Goal: Navigation & Orientation: Find specific page/section

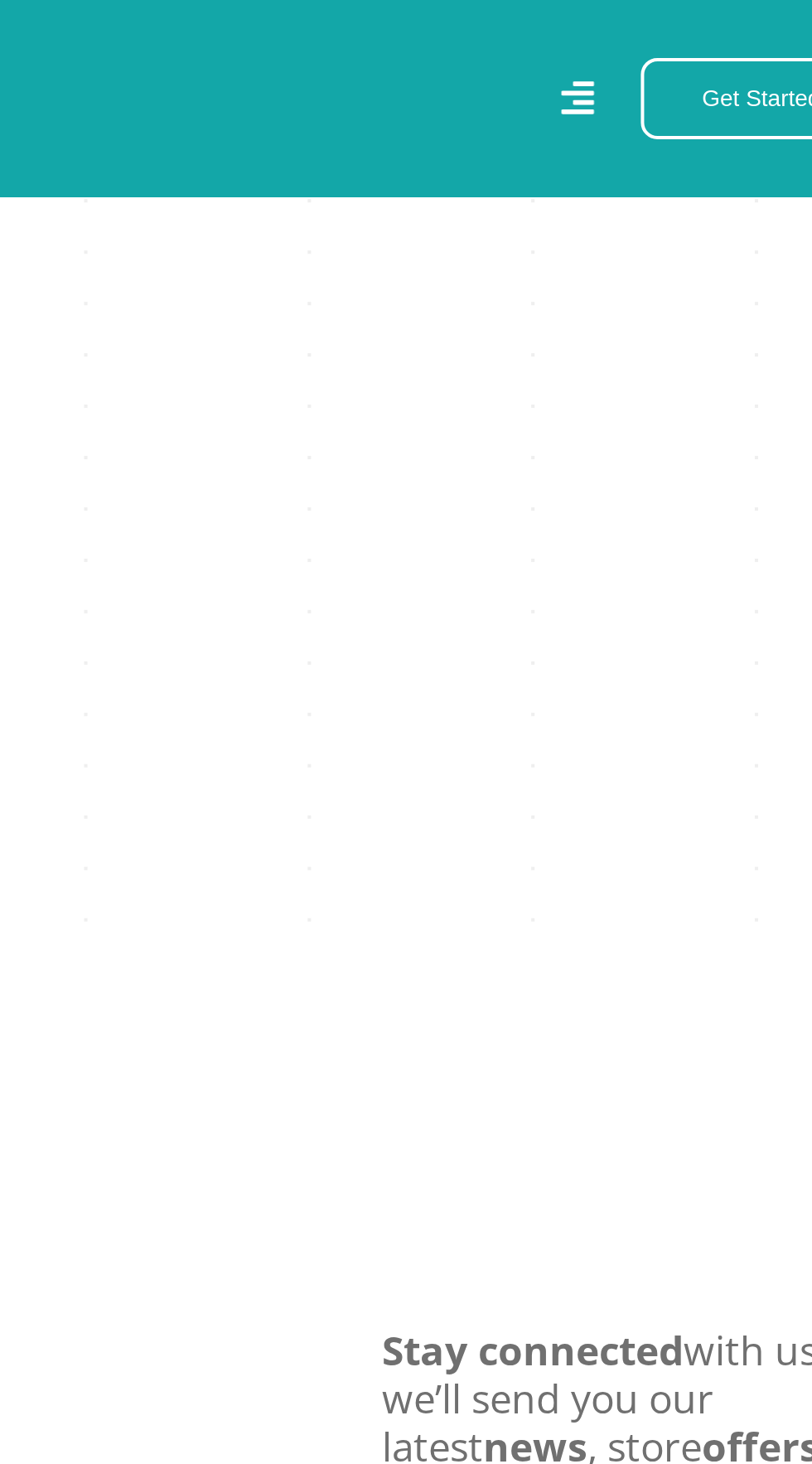
scroll to position [3671, 0]
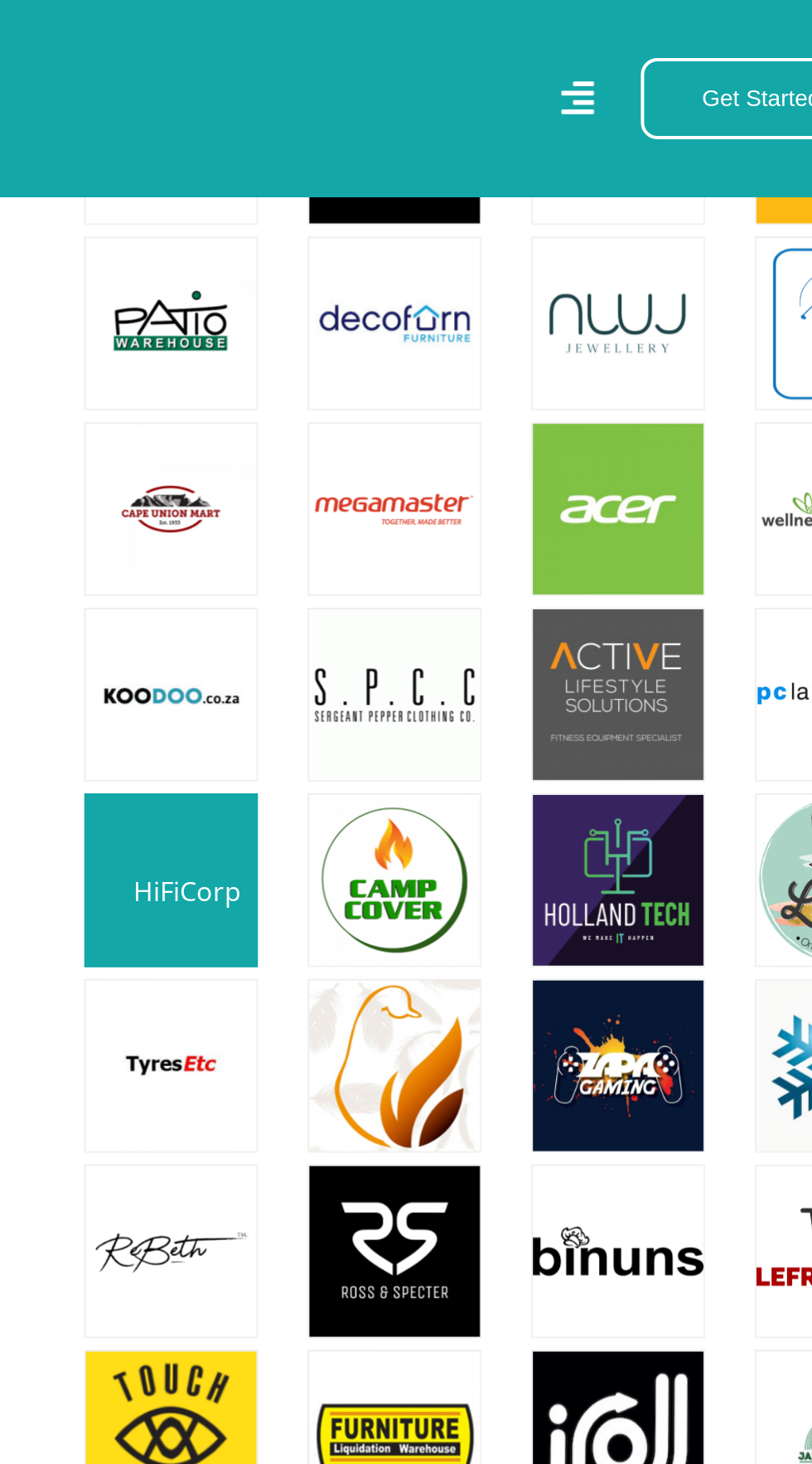
click at [309, 477] on link at bounding box center [313, 440] width 102 height 102
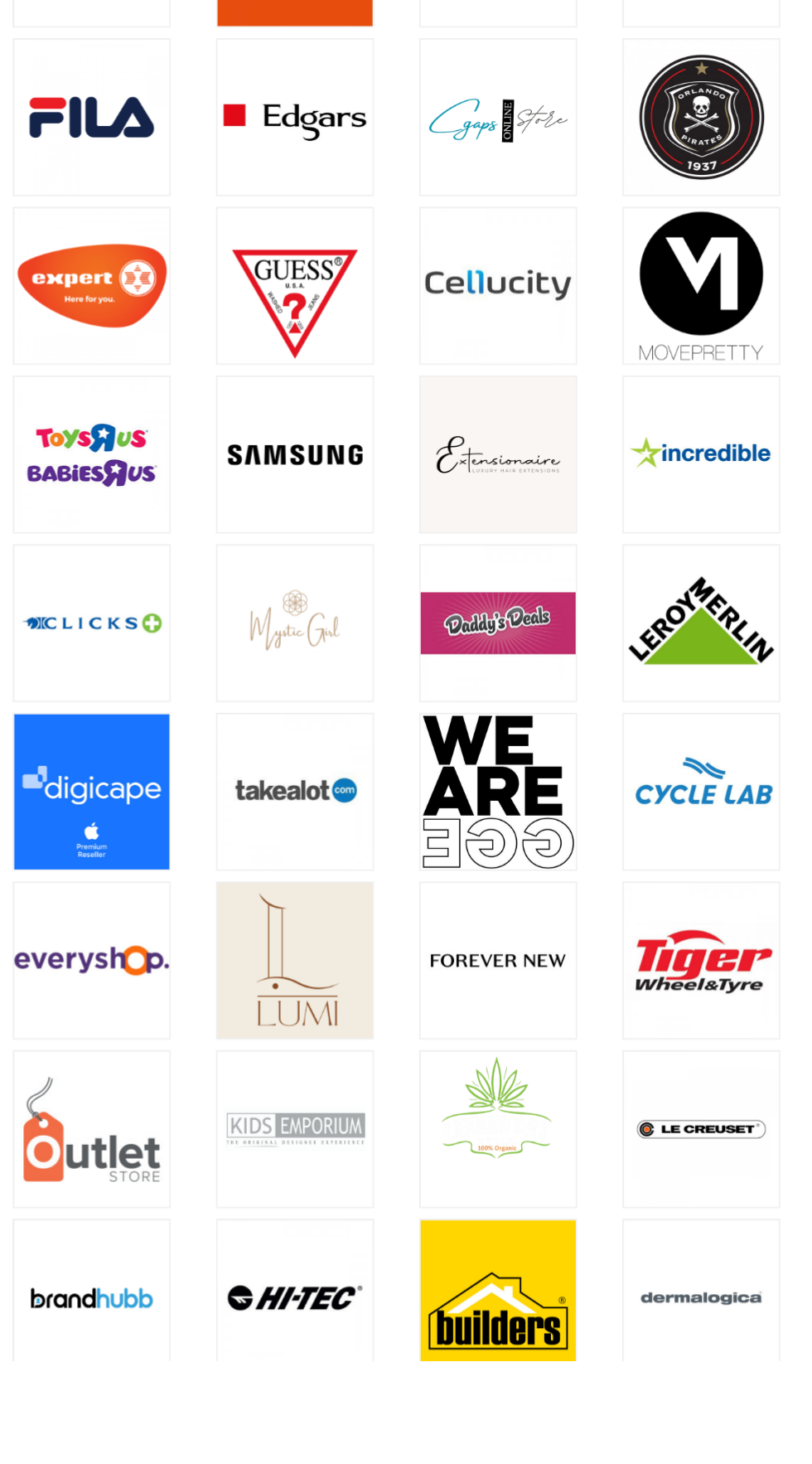
scroll to position [926, 0]
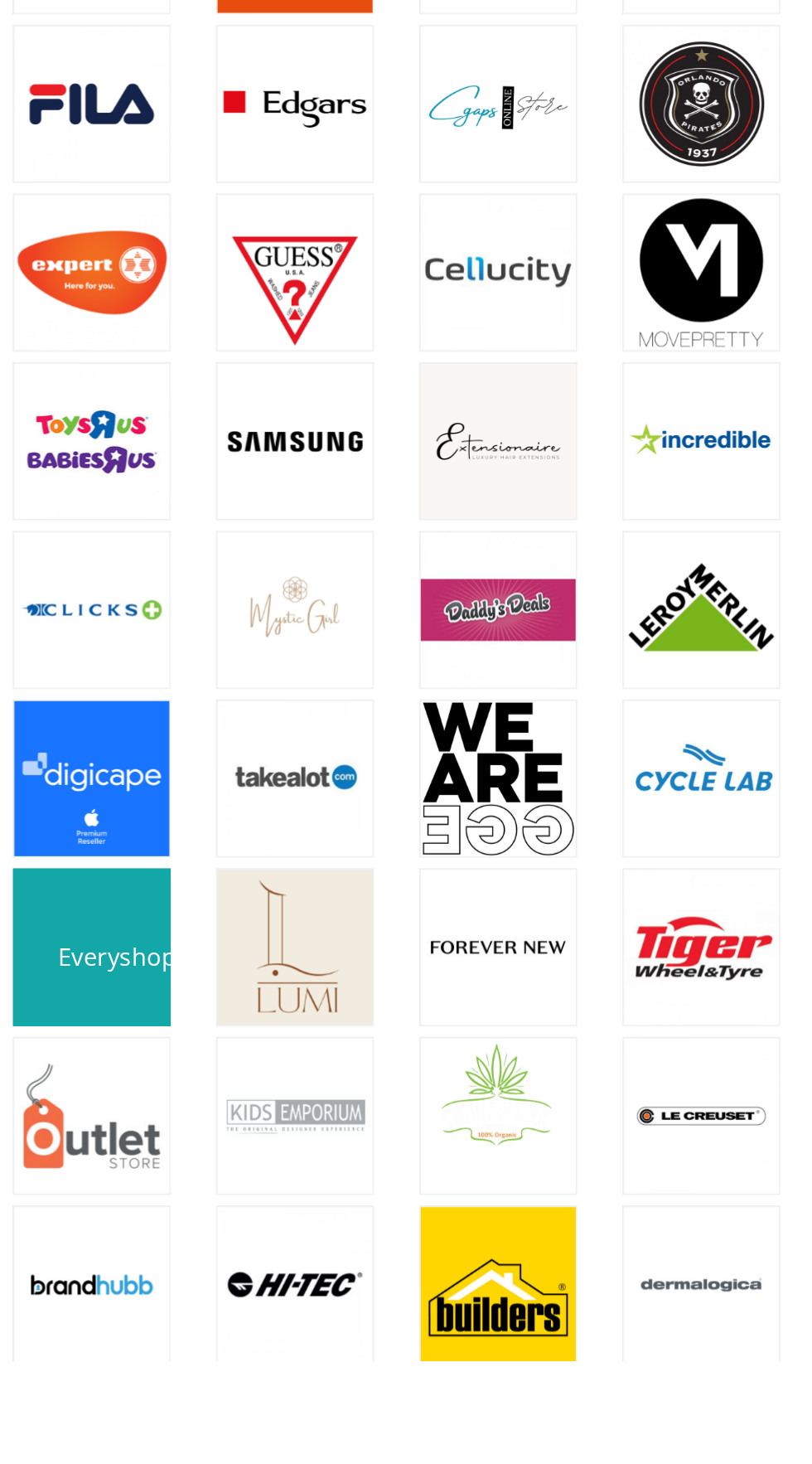
click at [287, 1288] on link at bounding box center [313, 1236] width 102 height 102
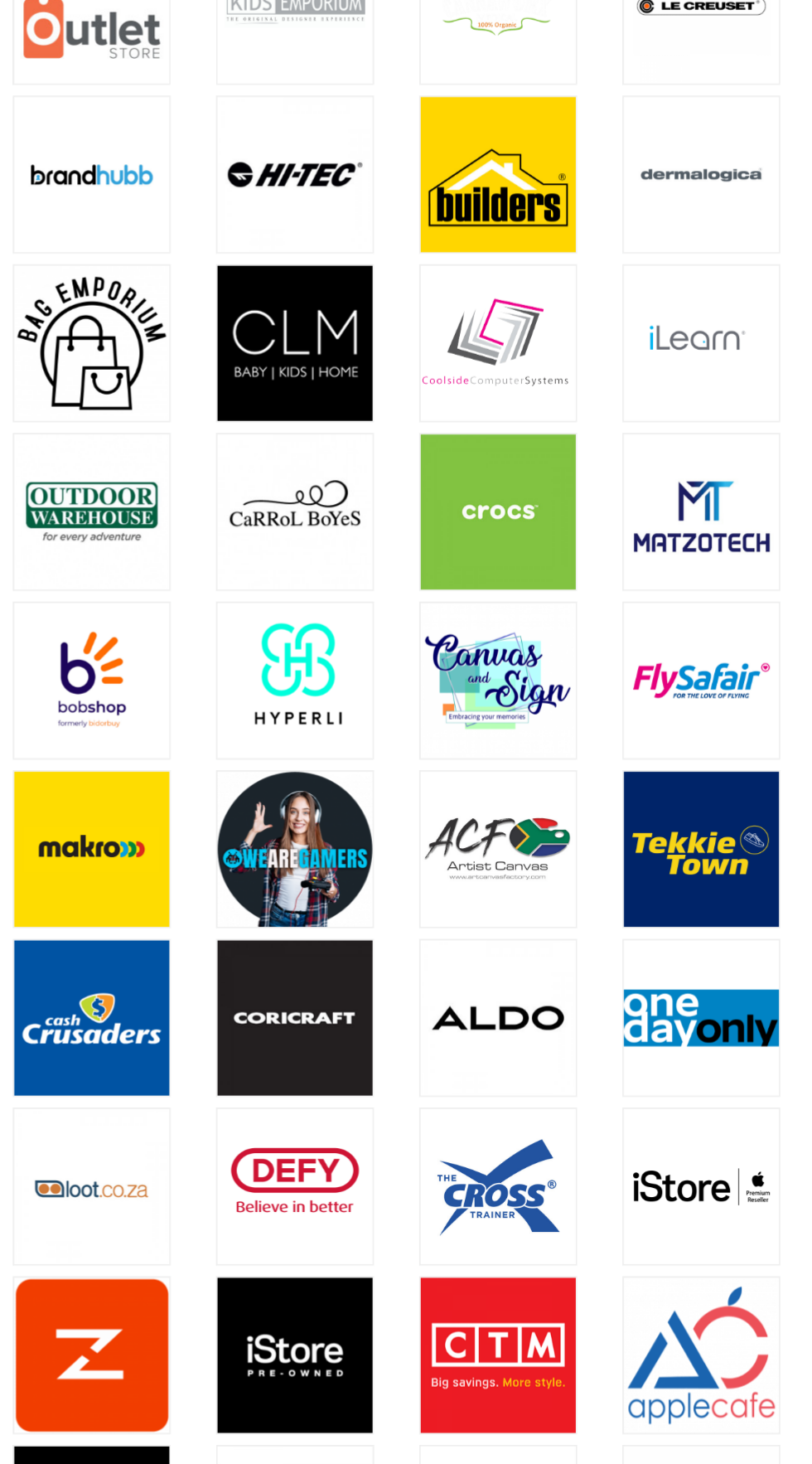
scroll to position [1667, 0]
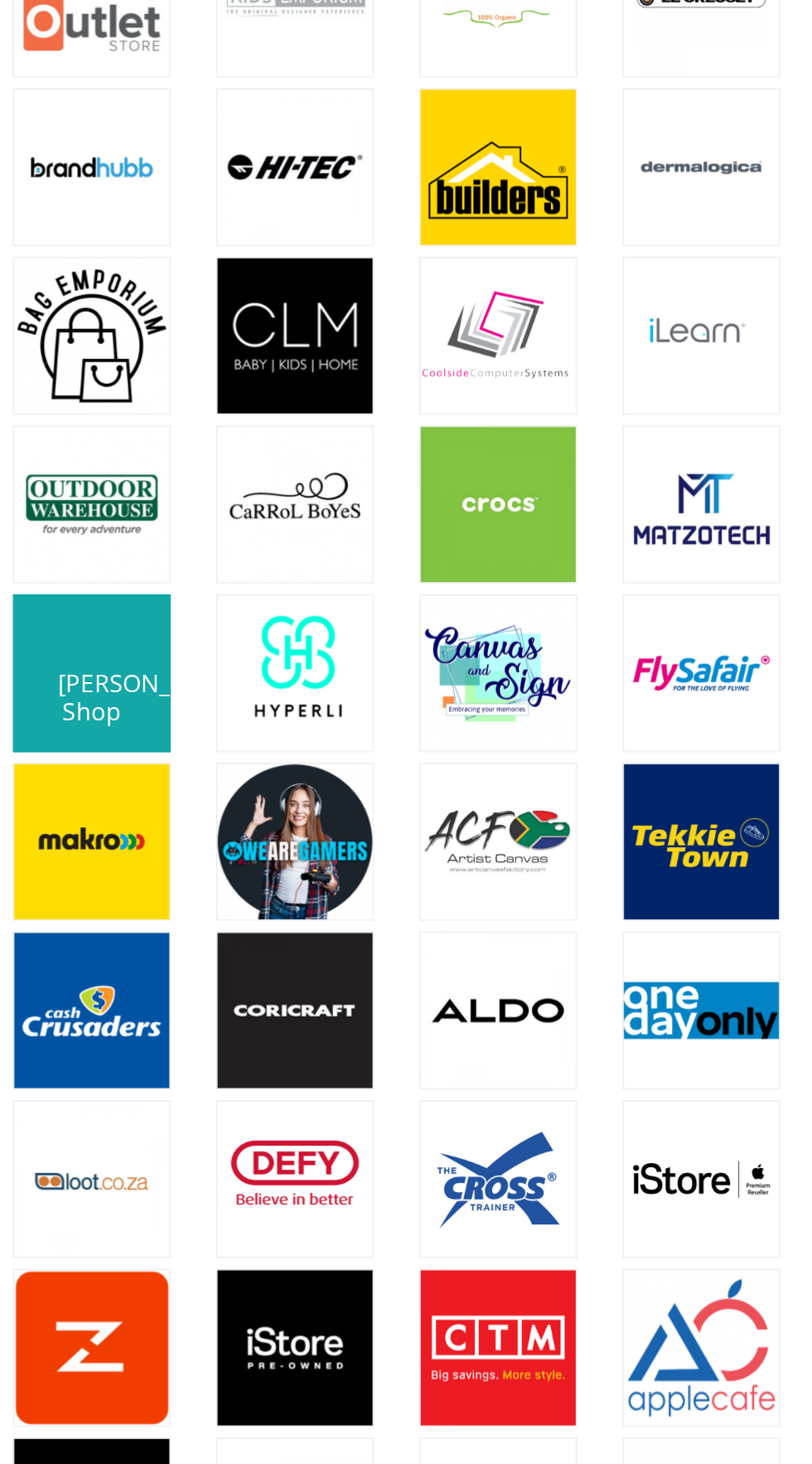
click at [300, 1010] on link at bounding box center [313, 960] width 102 height 102
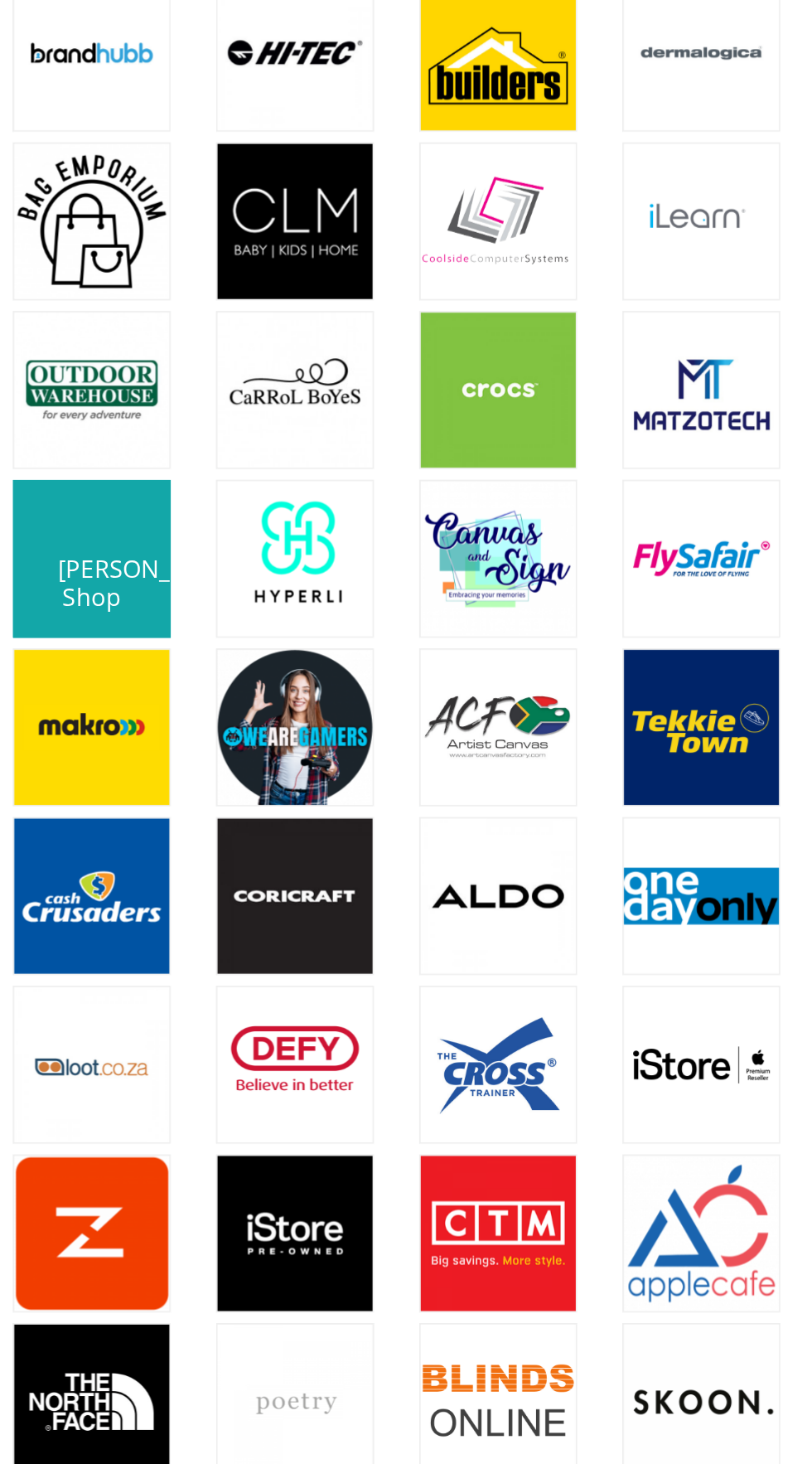
scroll to position [1760, 0]
